Goal: Task Accomplishment & Management: Complete application form

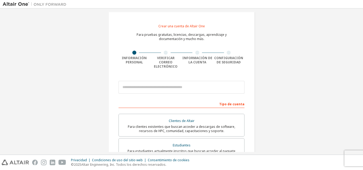
scroll to position [5, 0]
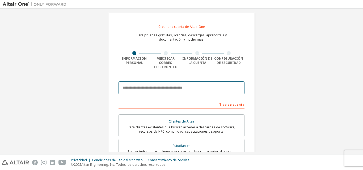
click at [184, 83] on input "email" at bounding box center [181, 88] width 126 height 13
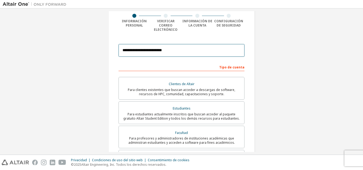
scroll to position [44, 0]
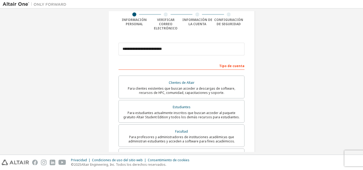
click at [181, 111] on font "Para estudiantes actualmente inscritos que buscan acceder al paquete gratuito A…" at bounding box center [181, 115] width 116 height 9
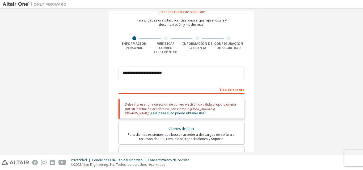
scroll to position [20, 0]
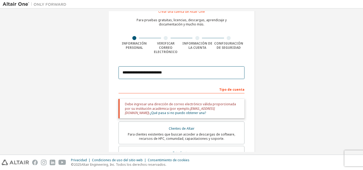
click at [174, 71] on input "**********" at bounding box center [181, 72] width 126 height 13
type input "*"
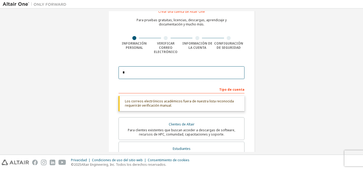
type input "**********"
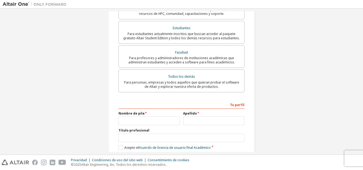
scroll to position [139, 0]
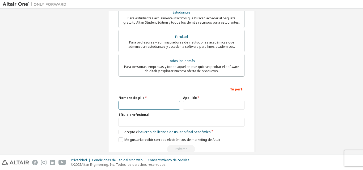
click at [132, 101] on input "text" at bounding box center [148, 105] width 61 height 9
type input "******"
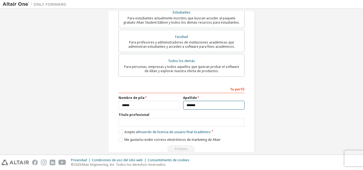
type input "*******"
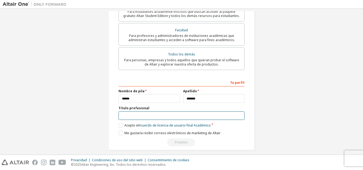
scroll to position [146, 0]
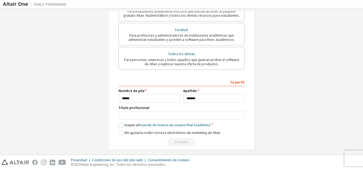
click at [121, 123] on label "Acepto el Acuerdo de licencia de usuario final Académico" at bounding box center [164, 125] width 92 height 5
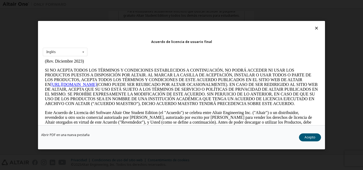
scroll to position [22, 0]
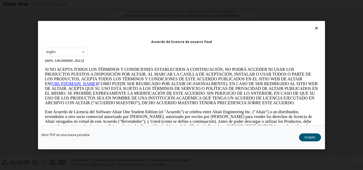
click at [314, 28] on icon at bounding box center [317, 28] width 6 height 5
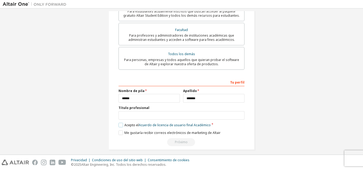
click at [119, 123] on label "Acepto el Acuerdo de licencia de usuario final Académico" at bounding box center [164, 125] width 92 height 5
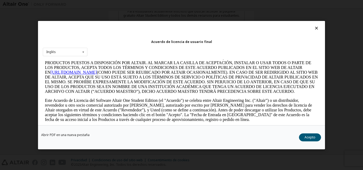
scroll to position [32, 0]
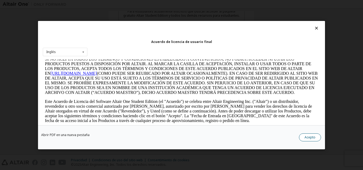
click at [307, 137] on font "Acepto" at bounding box center [309, 137] width 11 height 5
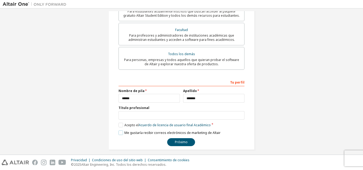
click at [120, 131] on label "Me gustaría recibir correos electrónicos de marketing de Altair" at bounding box center [169, 133] width 102 height 5
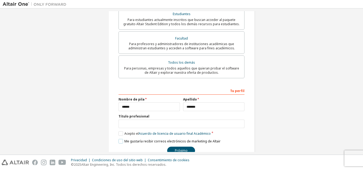
scroll to position [146, 0]
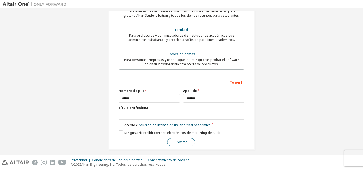
click at [172, 138] on button "Próximo" at bounding box center [181, 142] width 28 height 8
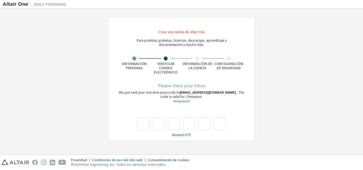
scroll to position [0, 0]
type input "*"
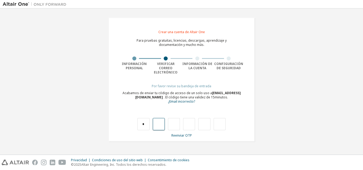
type input "*"
